Goal: Transaction & Acquisition: Purchase product/service

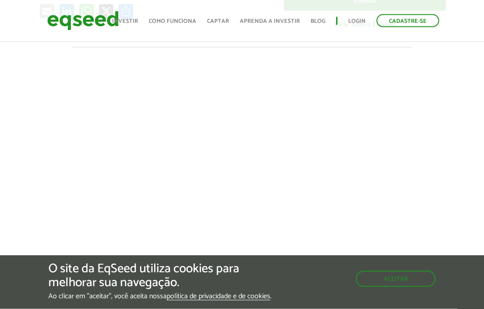
scroll to position [312, 0]
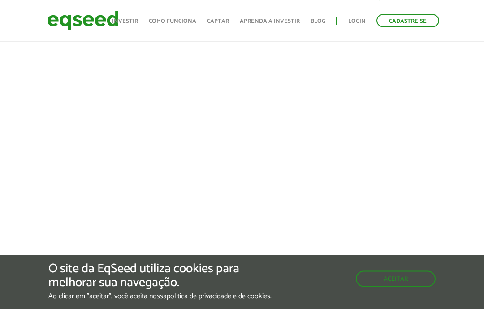
click at [412, 287] on button "Aceitar" at bounding box center [396, 279] width 80 height 16
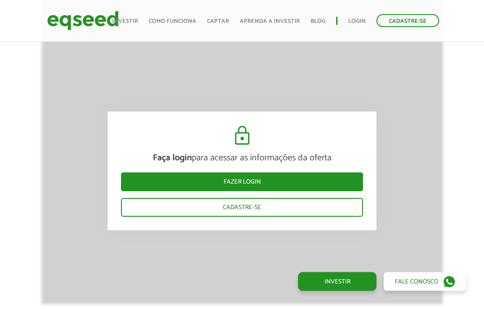
scroll to position [783, 0]
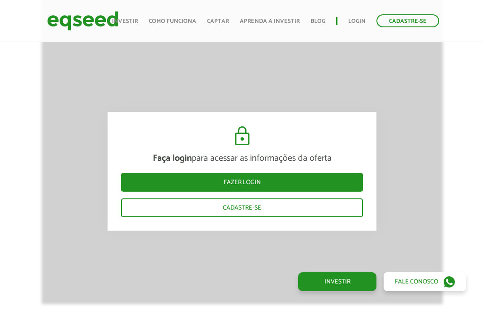
click at [346, 180] on link "Fazer login" at bounding box center [242, 182] width 242 height 19
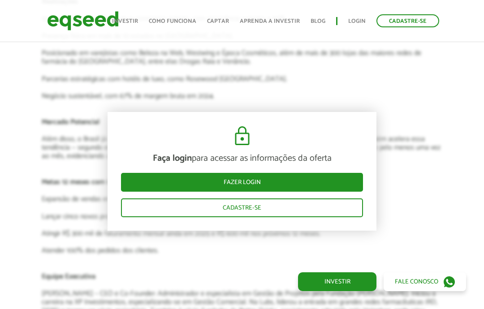
scroll to position [1295, 0]
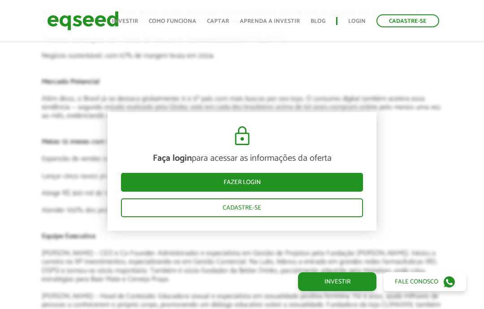
click at [331, 191] on link "Fazer login" at bounding box center [242, 182] width 242 height 19
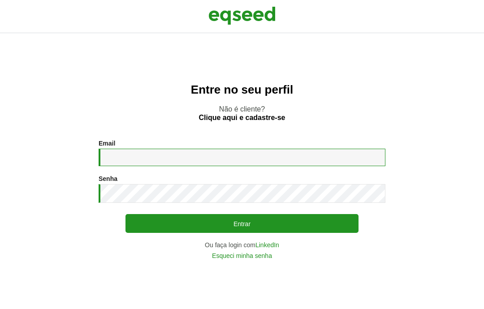
click at [331, 166] on input "Email *" at bounding box center [242, 157] width 287 height 17
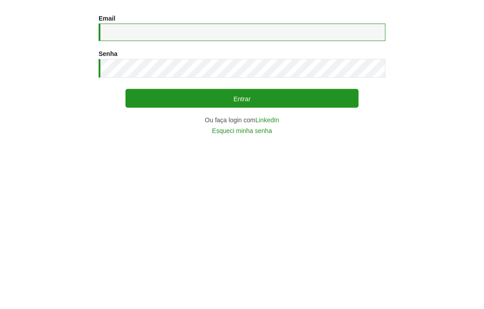
type input "**********"
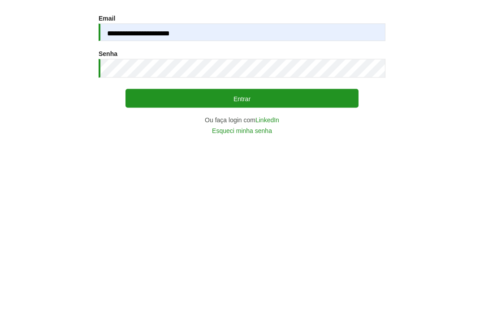
scroll to position [36, 0]
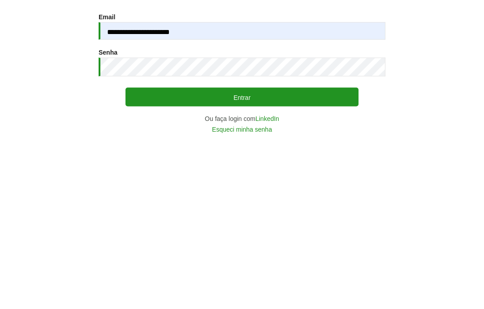
click at [324, 214] on button "Entrar" at bounding box center [242, 223] width 233 height 19
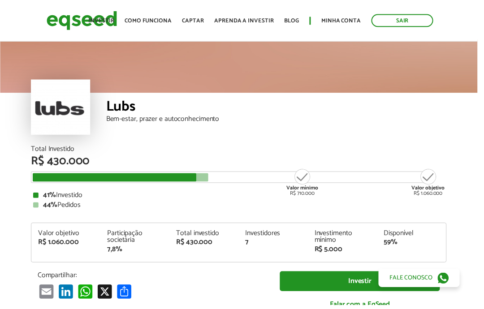
click at [95, 24] on img at bounding box center [83, 21] width 72 height 24
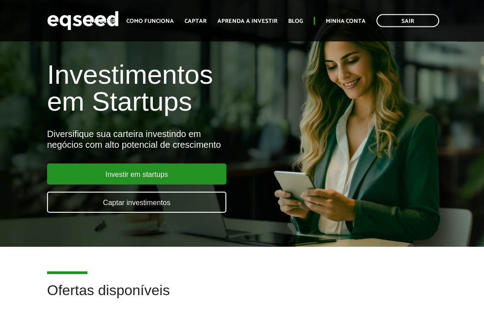
scroll to position [1, 0]
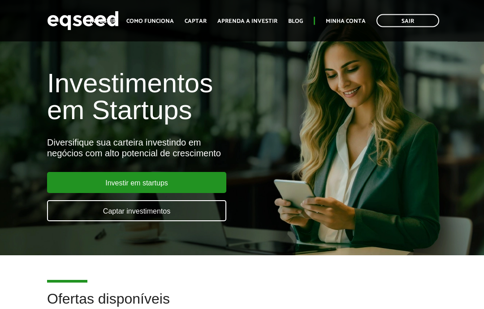
click at [208, 181] on link "Investir em startups" at bounding box center [136, 183] width 179 height 21
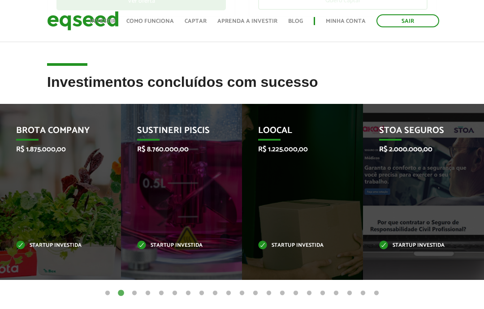
scroll to position [318, 0]
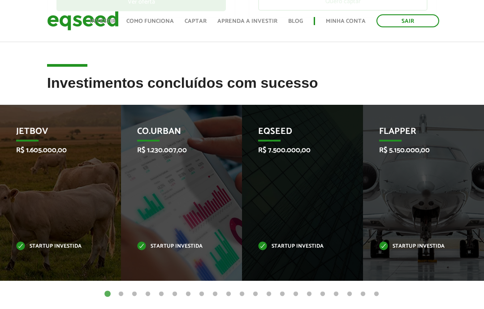
click at [400, 222] on div "Flapper R$ 5.150.000,00 Startup investida" at bounding box center [417, 193] width 108 height 176
click at [399, 249] on p "Startup investida" at bounding box center [416, 246] width 75 height 5
click at [399, 248] on p "Startup investida" at bounding box center [416, 246] width 75 height 5
click at [397, 256] on div "Flapper R$ 5.150.000,00 Startup investida" at bounding box center [417, 193] width 108 height 176
click at [416, 221] on div "Flapper R$ 5.150.000,00 Startup investida" at bounding box center [417, 193] width 108 height 176
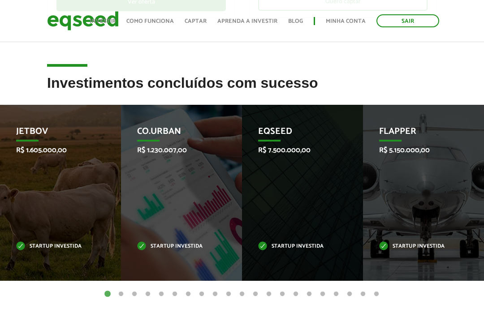
click at [429, 183] on div "Flapper R$ 5.150.000,00 Startup investida" at bounding box center [417, 193] width 108 height 176
click at [421, 123] on div "Flapper R$ 5.150.000,00 Startup investida" at bounding box center [417, 193] width 108 height 176
click at [412, 138] on p "Flapper" at bounding box center [416, 133] width 75 height 15
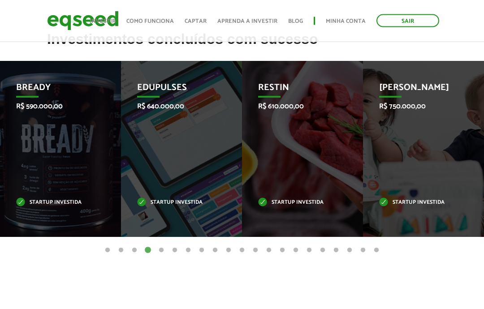
scroll to position [360, 0]
